Goal: Task Accomplishment & Management: Use online tool/utility

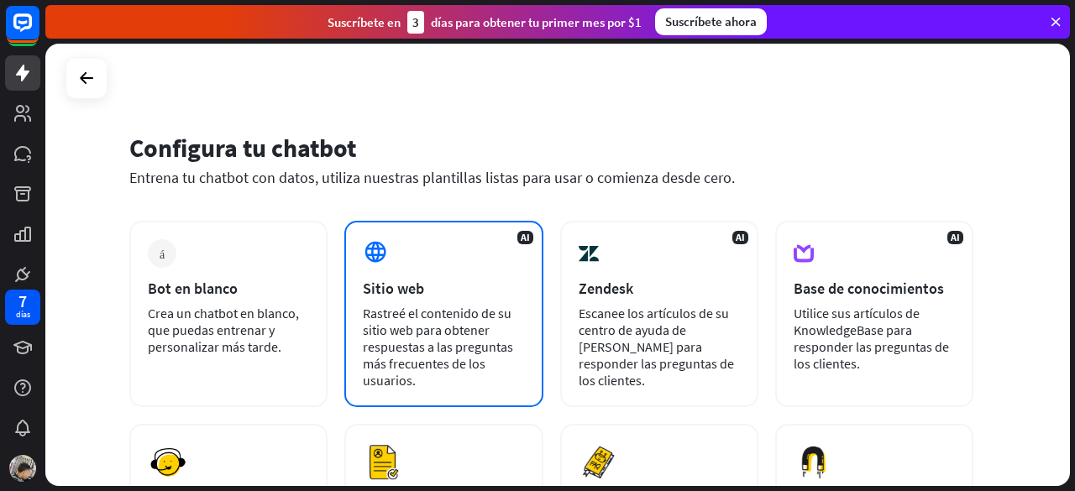
click at [435, 302] on div "AI Sitio web Rastreé el contenido de su sitio web para obtener respuestas a las…" at bounding box center [443, 314] width 198 height 186
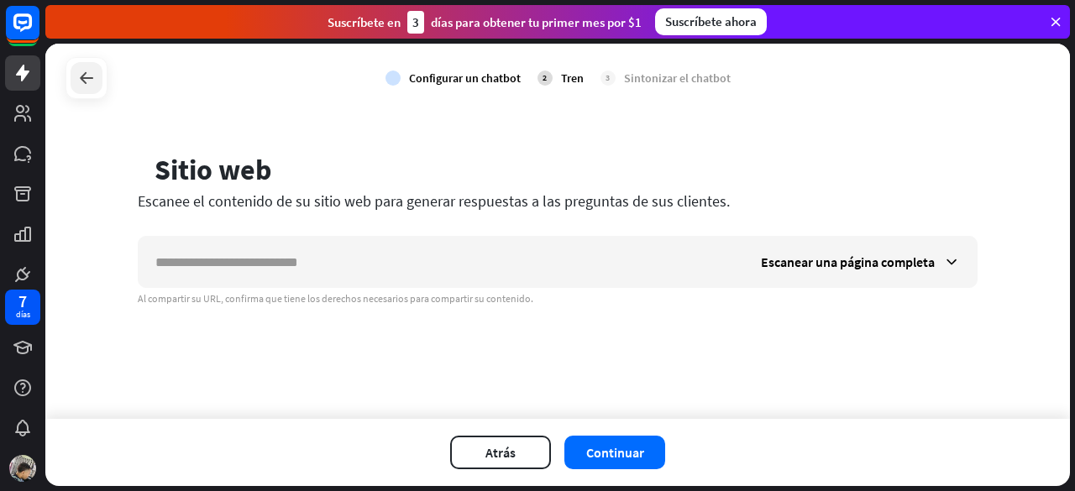
click at [78, 82] on icon at bounding box center [86, 78] width 20 height 20
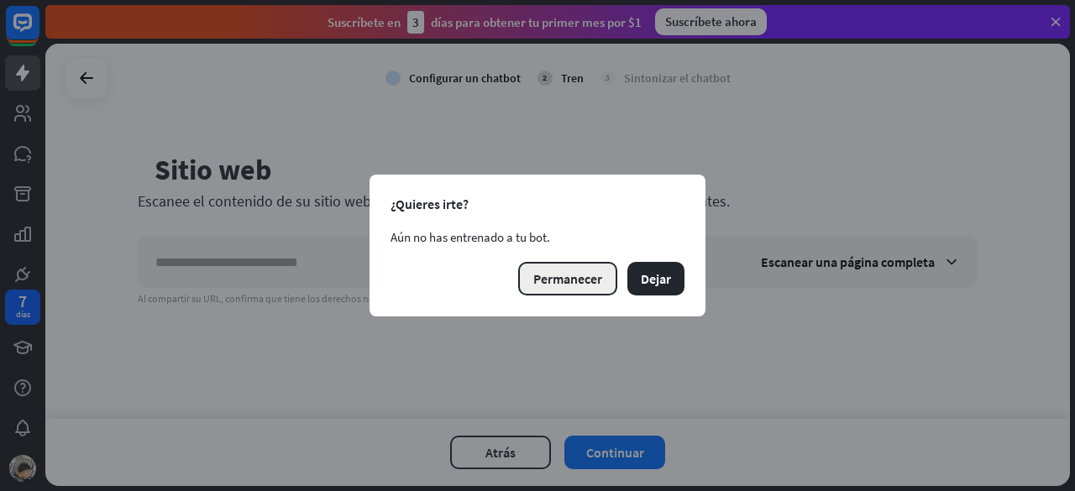
click at [538, 285] on font "Permanecer" at bounding box center [567, 278] width 69 height 17
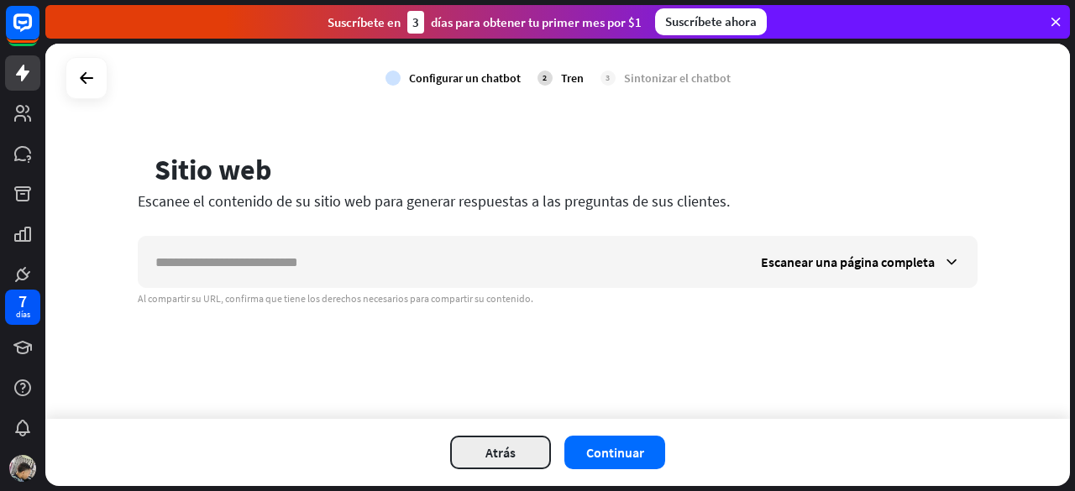
click at [464, 441] on button "Atrás" at bounding box center [500, 453] width 101 height 34
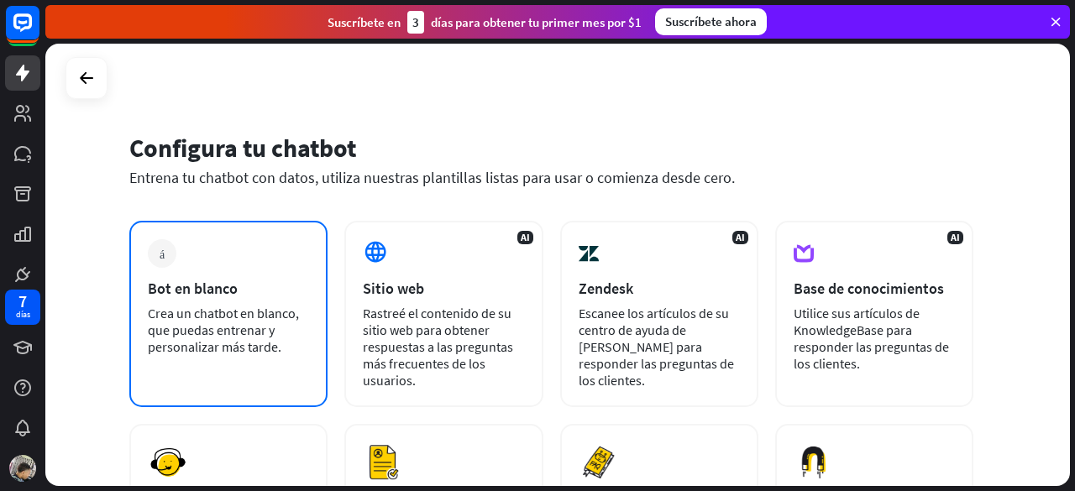
click at [274, 302] on div "más Bot en blanco Crea un chatbot en blanco, que puedas entrenar y personalizar…" at bounding box center [228, 314] width 198 height 186
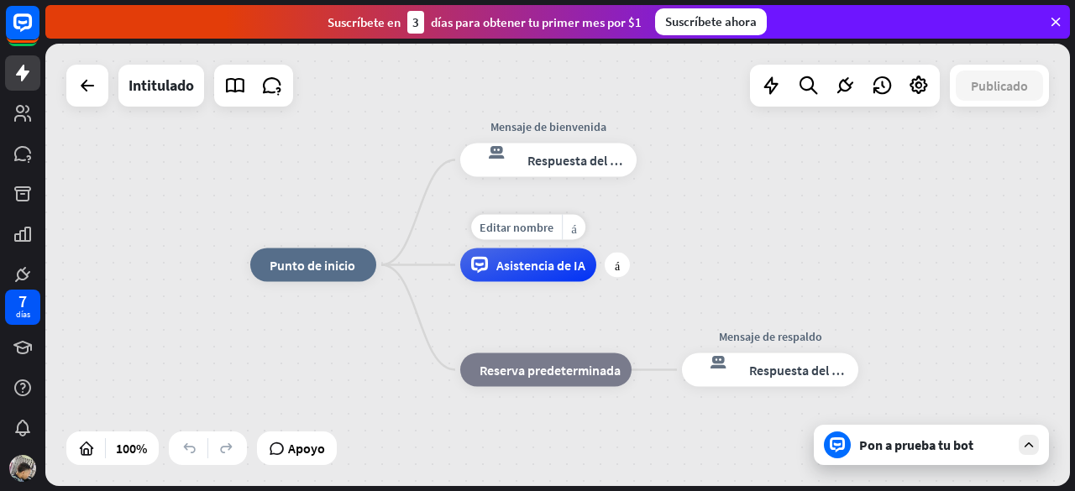
click at [506, 273] on font "Asistencia de IA" at bounding box center [540, 265] width 89 height 17
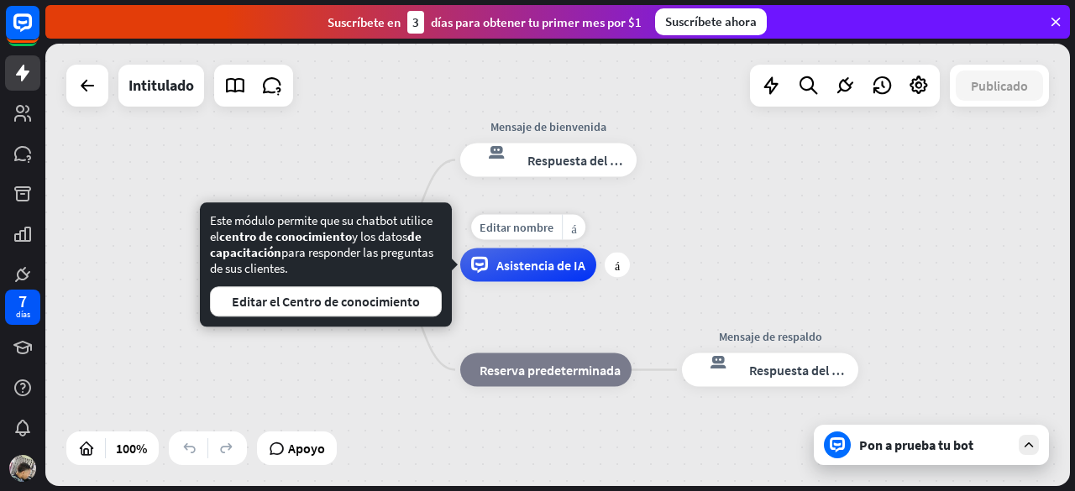
click at [544, 280] on div "Asistencia de IA" at bounding box center [528, 266] width 136 height 34
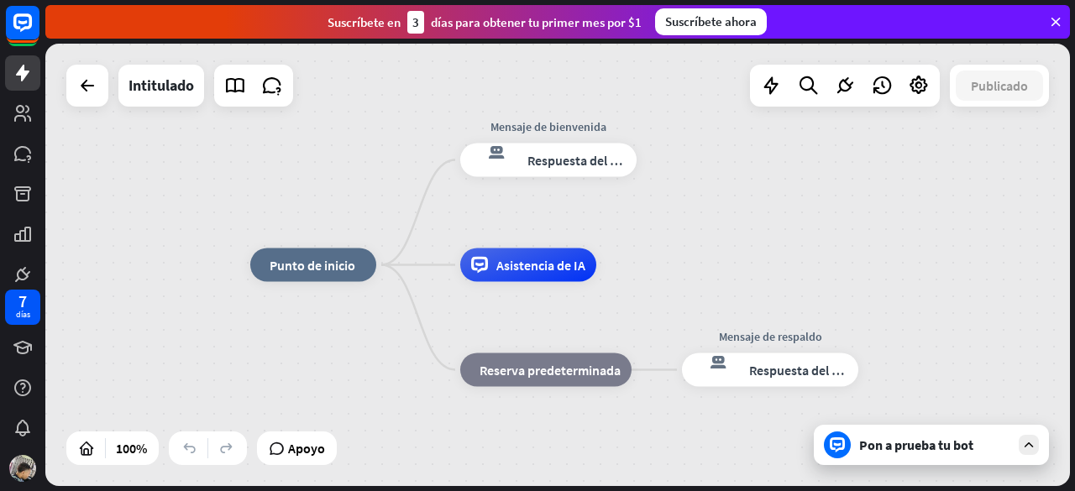
click at [951, 454] on div "Pon a prueba tu bot" at bounding box center [931, 445] width 235 height 40
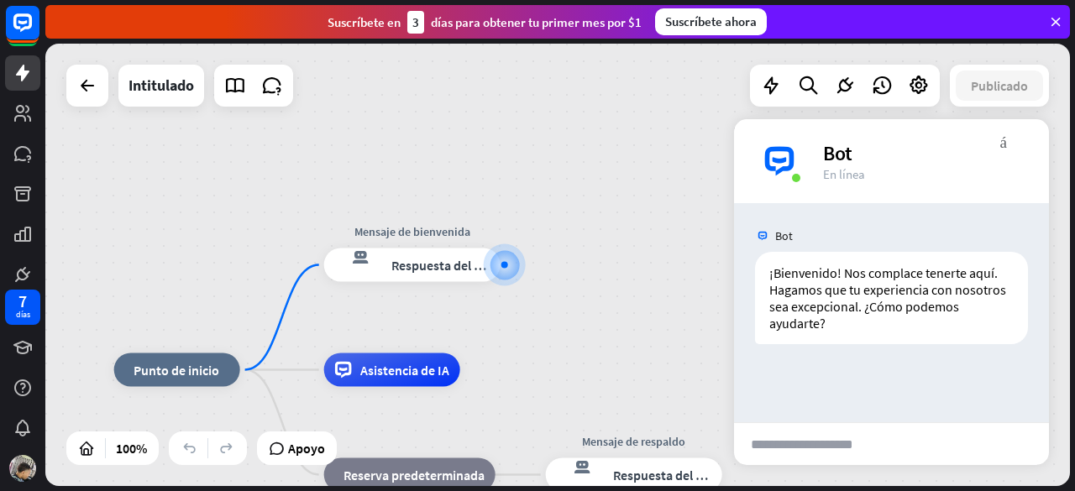
click at [803, 459] on input "text" at bounding box center [816, 444] width 165 height 42
click at [912, 102] on div at bounding box center [919, 86] width 34 height 34
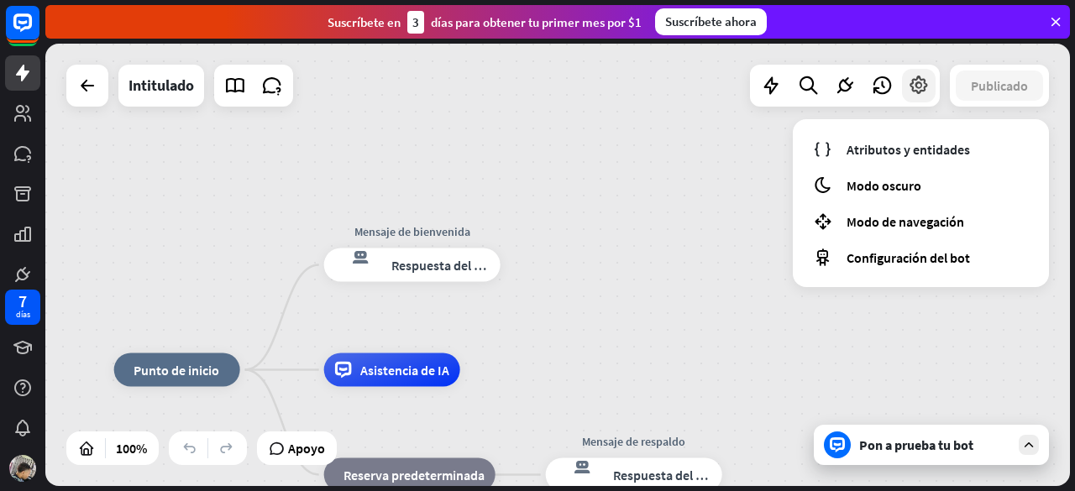
click at [915, 95] on icon at bounding box center [919, 86] width 22 height 22
